Goal: Task Accomplishment & Management: Complete application form

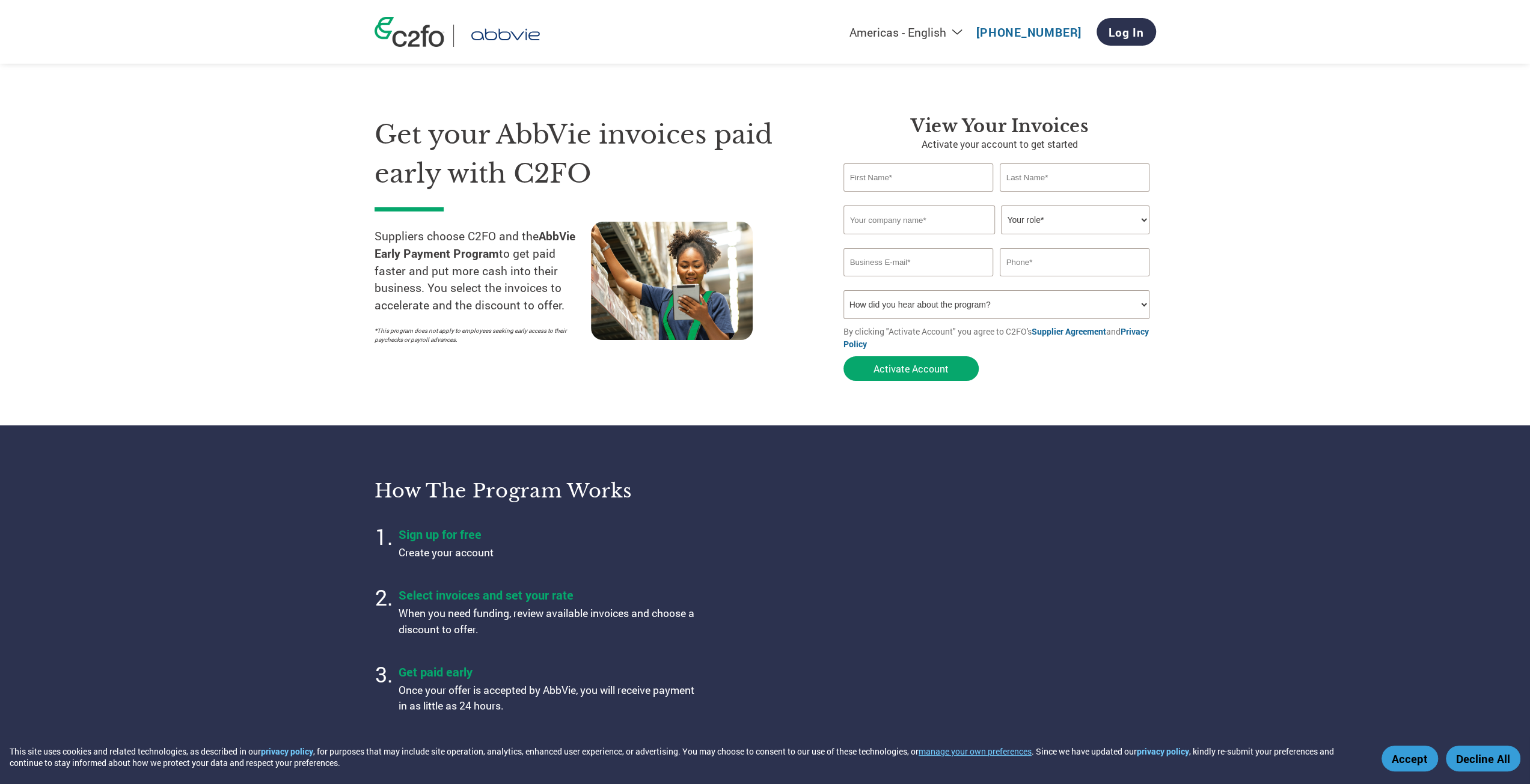
click at [898, 170] on input "text" at bounding box center [917, 177] width 150 height 28
type input "[PERSON_NAME]"
type input "Brown"
type input "Bluetail, Inc."
type input "2098959709"
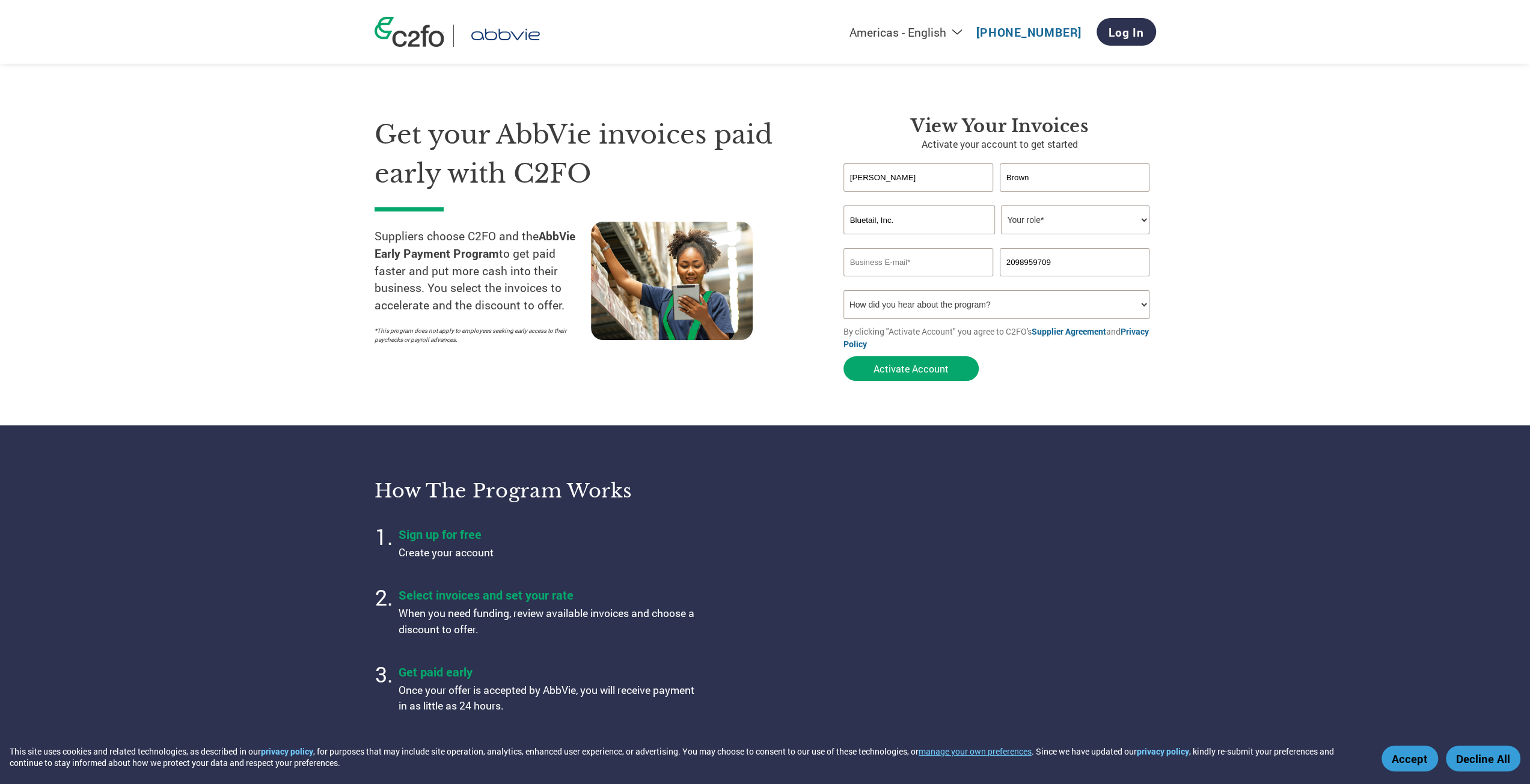
click at [1035, 217] on select "Your role* CFO Controller Credit Manager Finance Director Treasurer CEO Preside…" at bounding box center [1074, 219] width 148 height 29
select select "CONTROLLER"
click at [1000, 206] on select "Your role* CFO Controller Credit Manager Finance Director Treasurer CEO Preside…" at bounding box center [1074, 219] width 148 height 29
click at [971, 264] on input "email" at bounding box center [917, 262] width 150 height 28
type input "[EMAIL_ADDRESS][DOMAIN_NAME]"
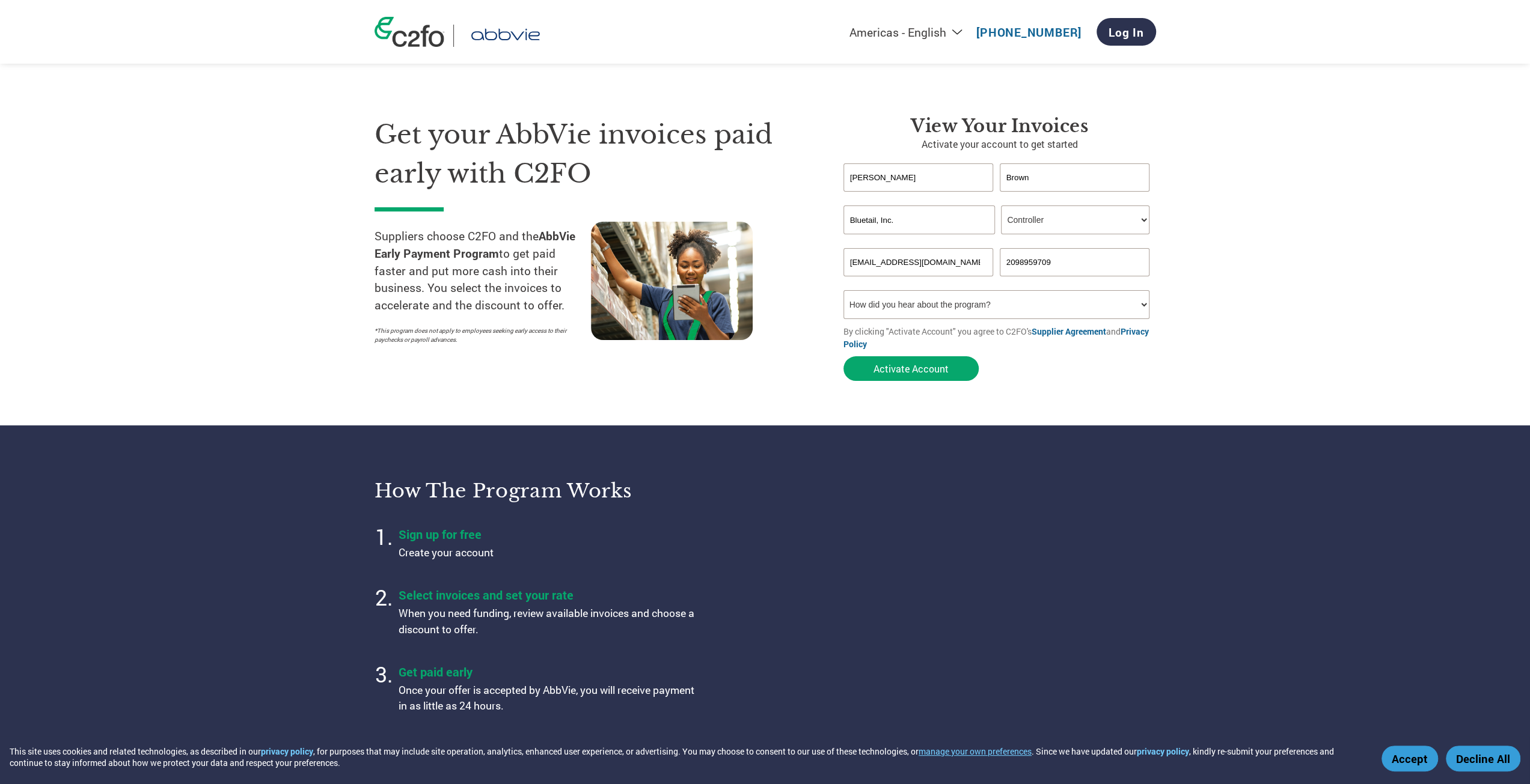
click at [935, 300] on select "How did you hear about the program? Received a letter Email Social Media Online…" at bounding box center [996, 304] width 307 height 29
select select "Email"
click at [843, 292] on select "How did you hear about the program? Received a letter Email Social Media Online…" at bounding box center [996, 304] width 307 height 29
click at [931, 376] on button "Activate Account" at bounding box center [910, 368] width 135 height 24
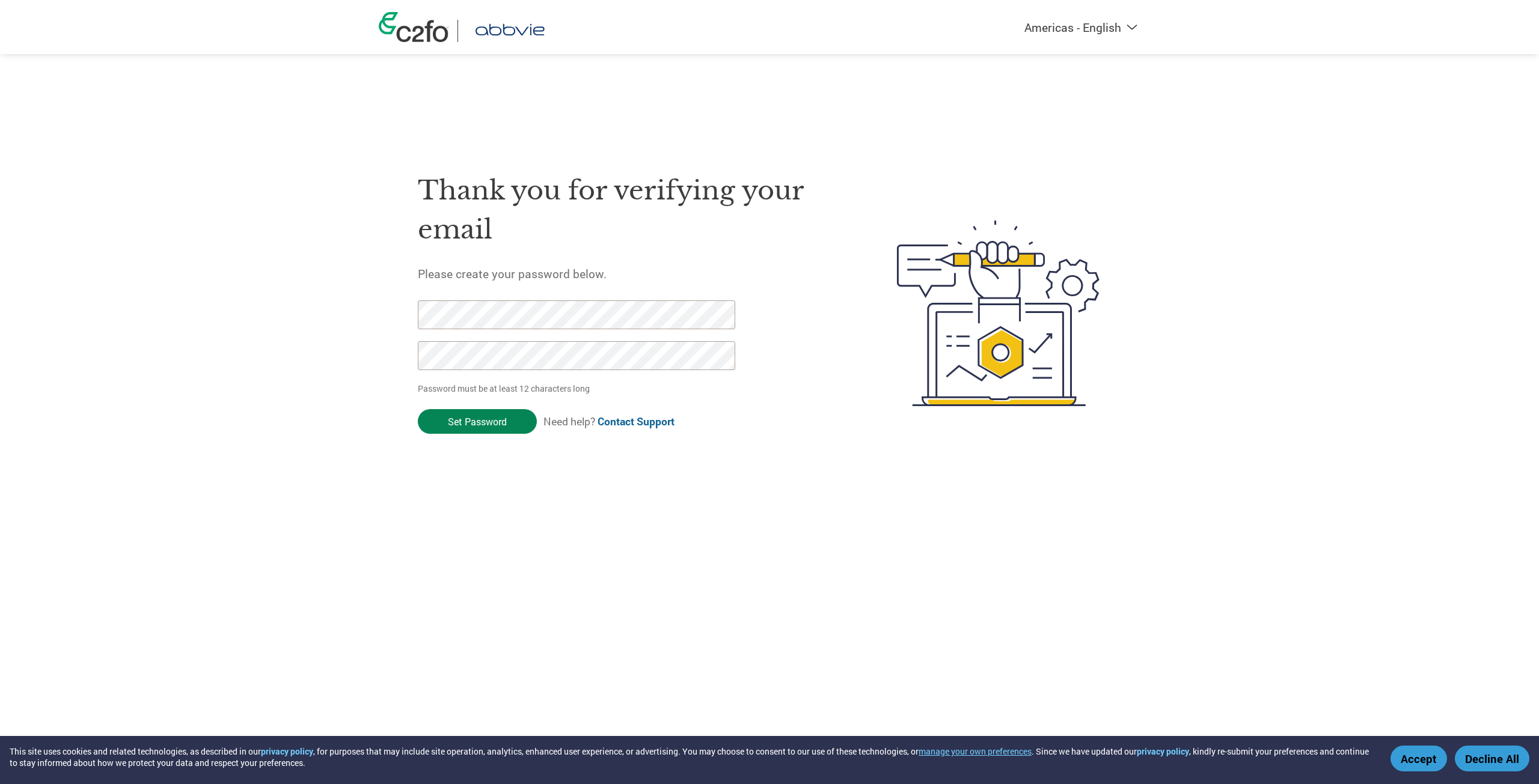
click at [468, 425] on input "Set Password" at bounding box center [478, 421] width 119 height 24
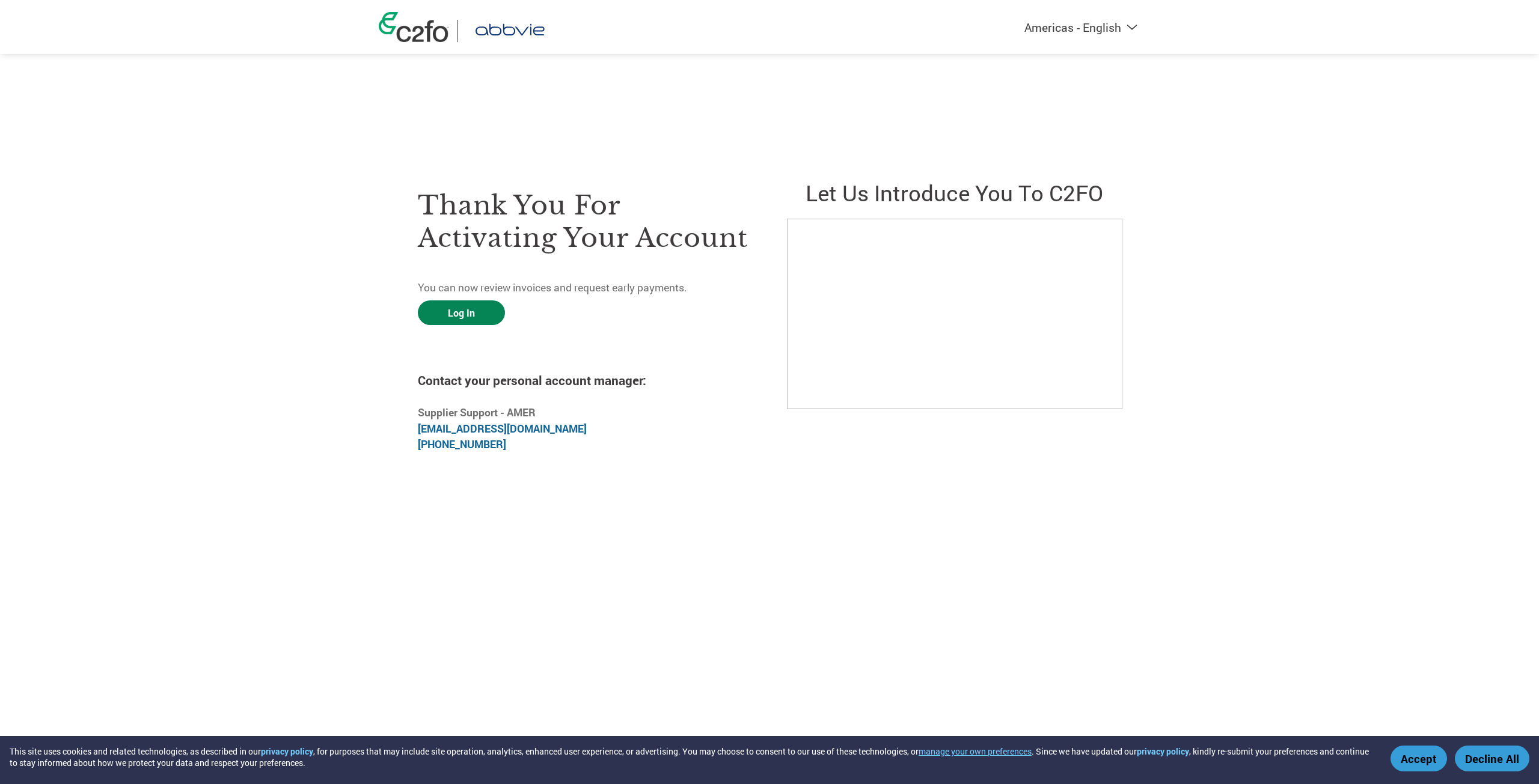
click at [455, 319] on link "Log In" at bounding box center [461, 312] width 87 height 24
